Goal: Find contact information: Find contact information

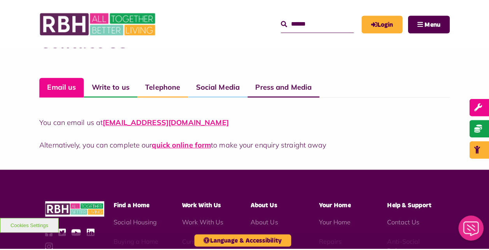
scroll to position [561, 0]
